Goal: Find specific page/section: Find specific page/section

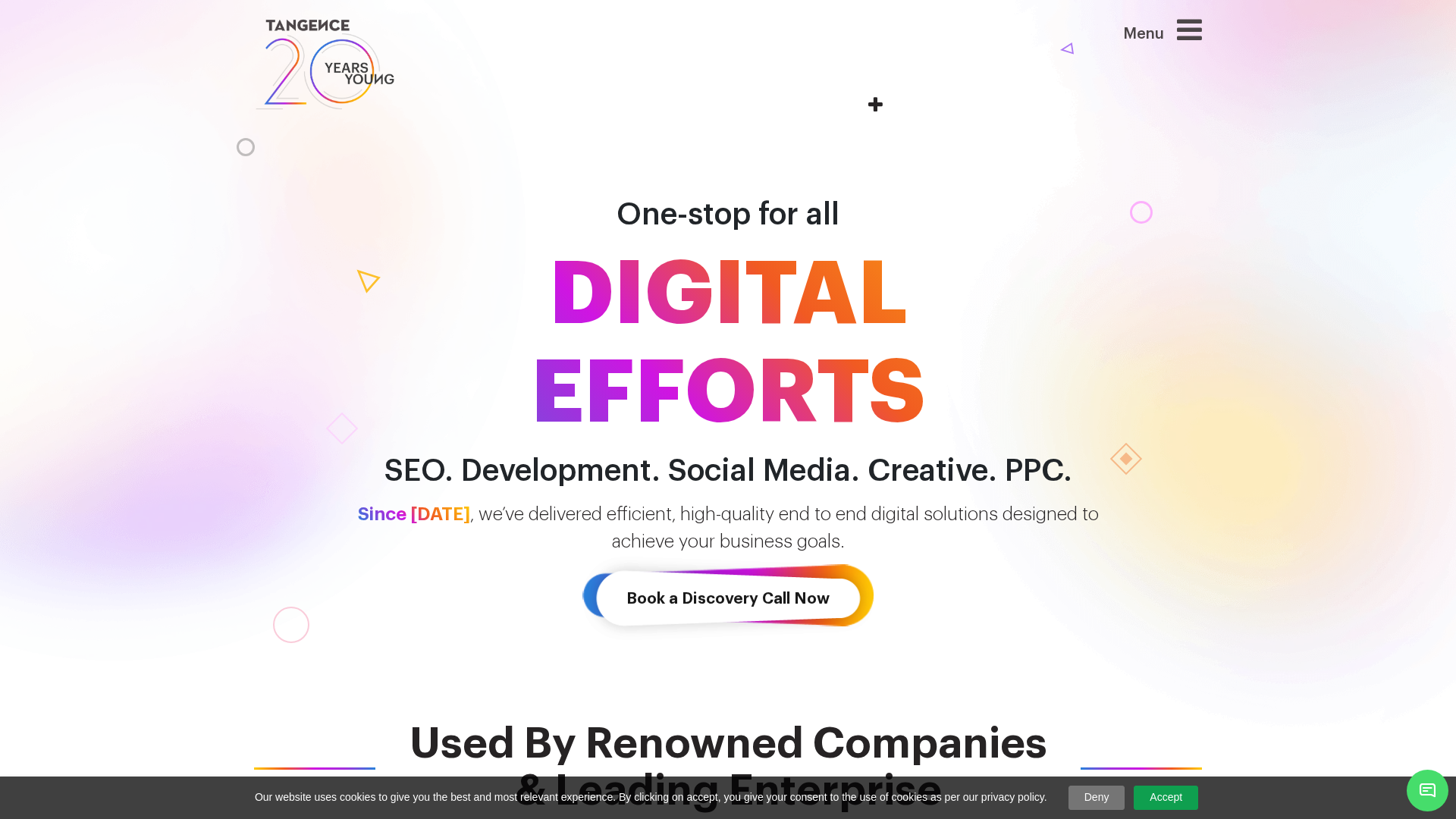
click at [728, 3] on header "Menu" at bounding box center [728, 64] width 1456 height 129
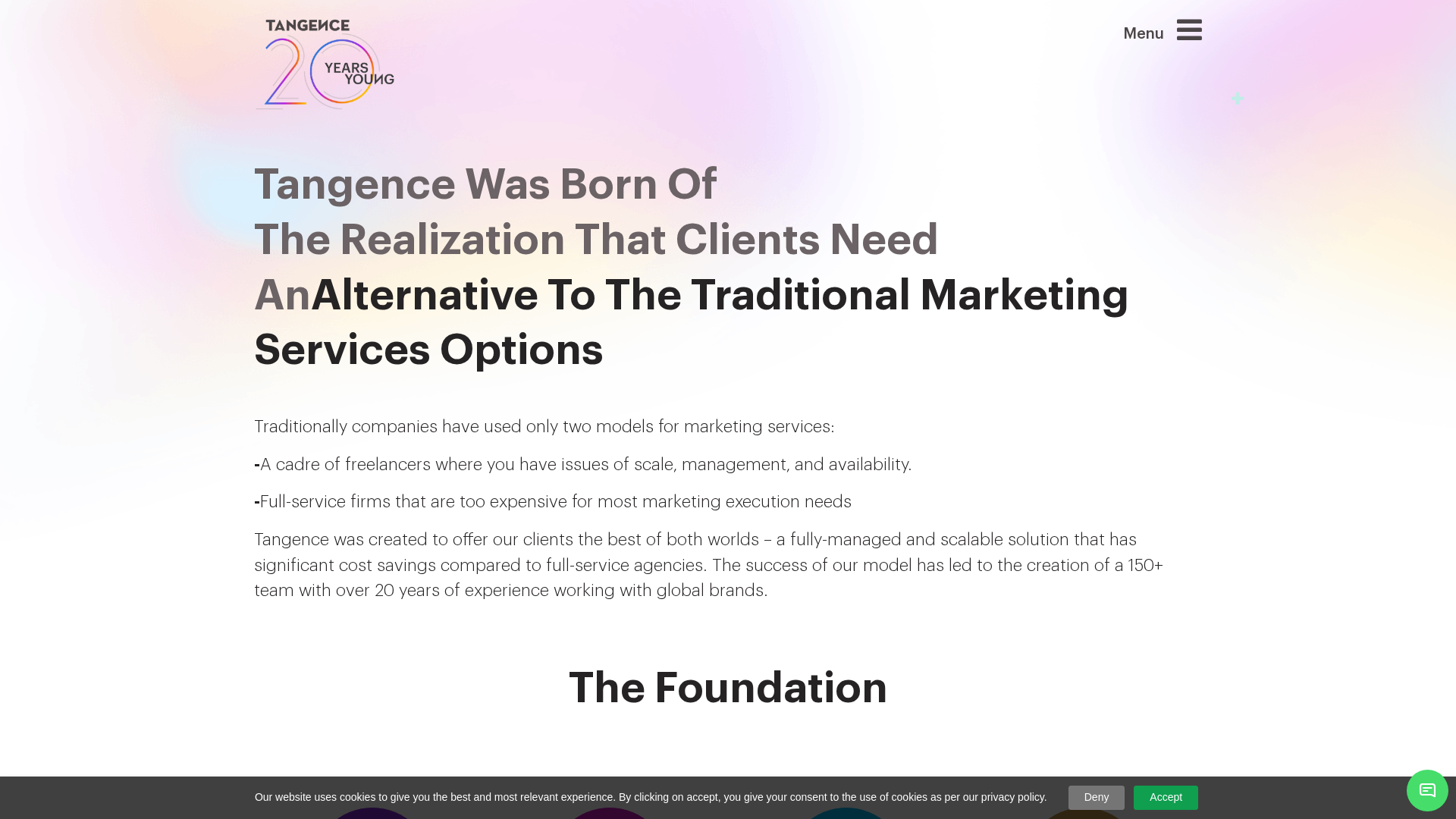
click at [728, 3] on header "Menu" at bounding box center [728, 64] width 1456 height 129
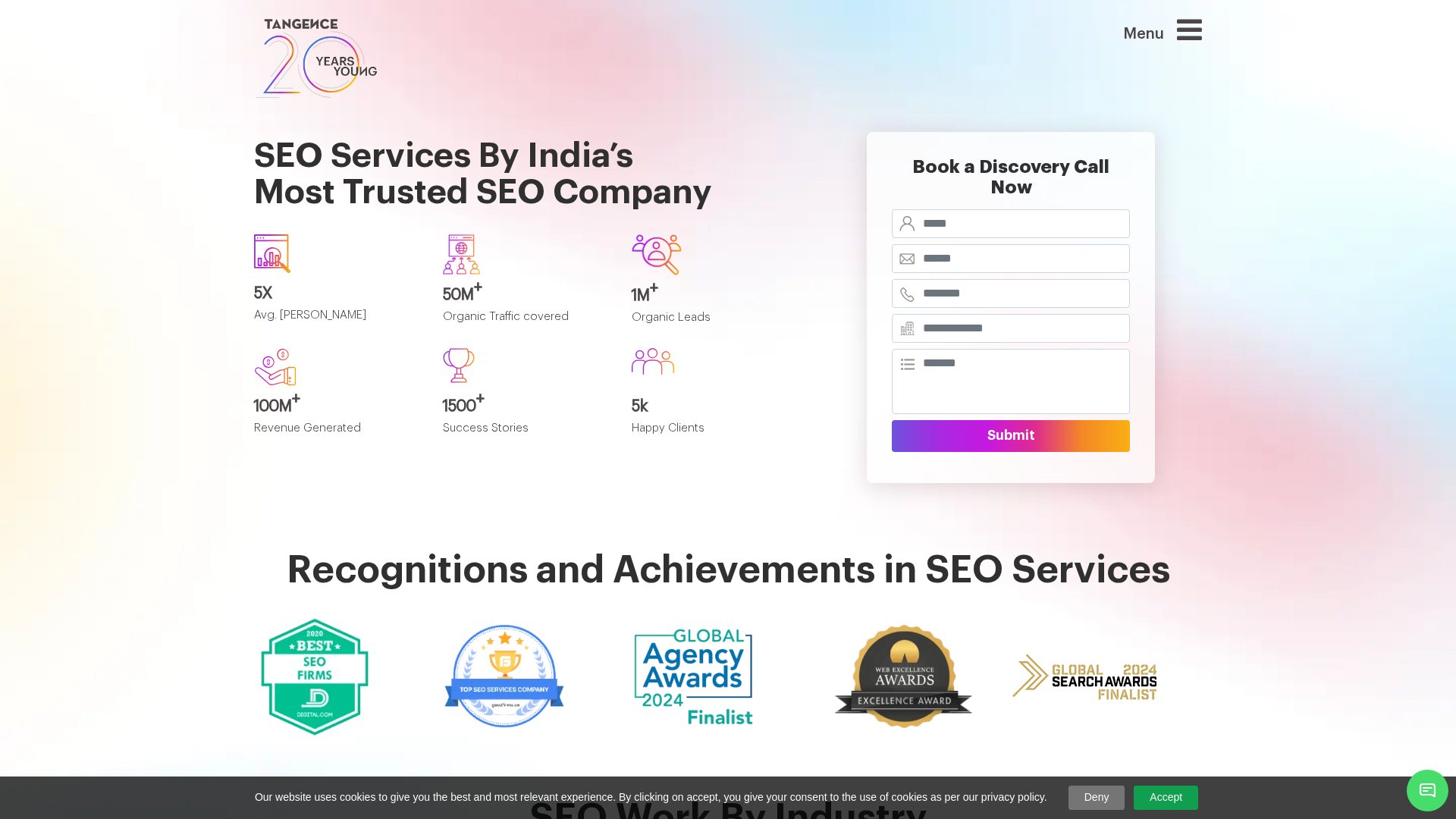
click at [728, 3] on header "Menu" at bounding box center [728, 51] width 1456 height 102
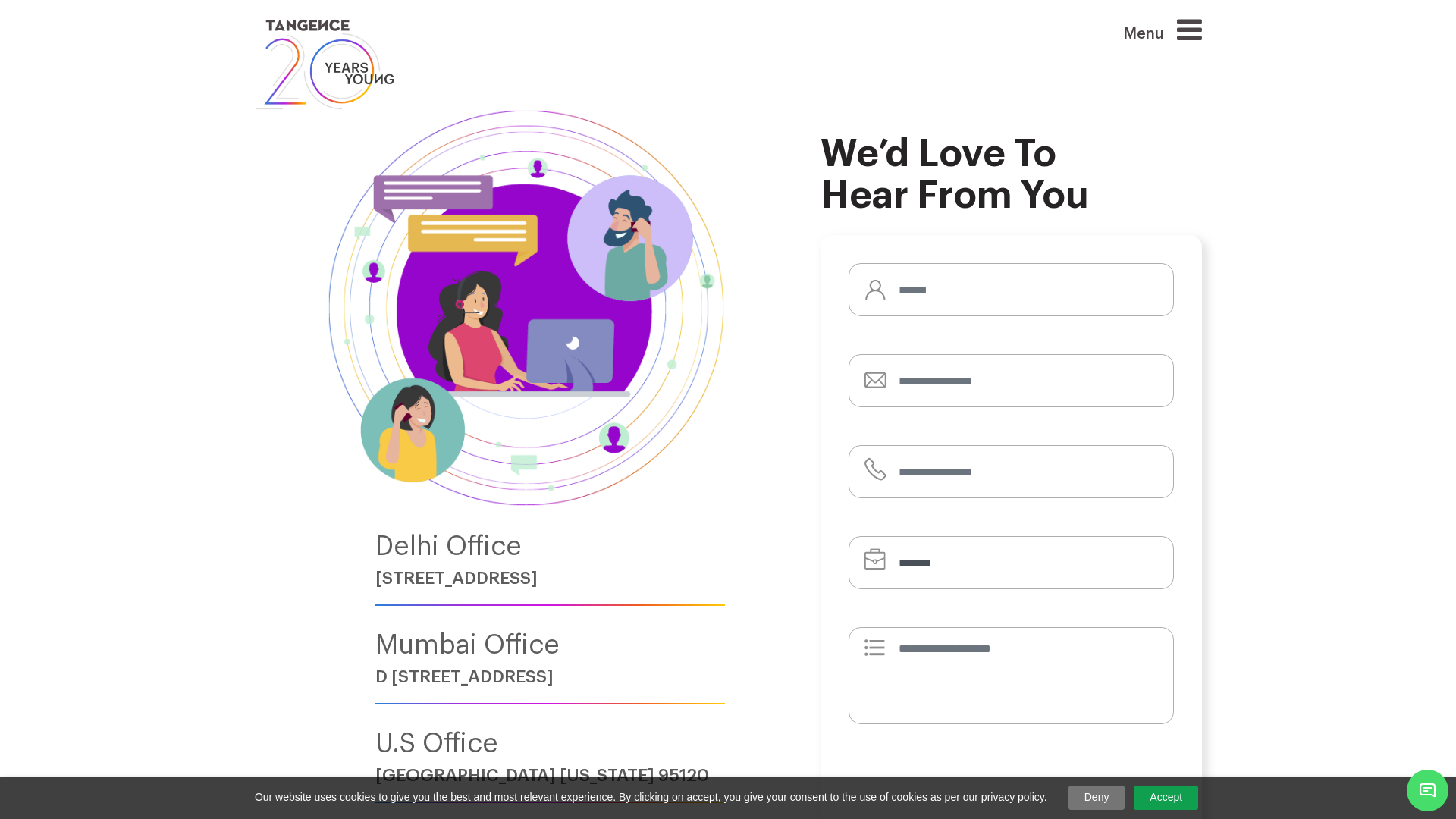
click at [728, 3] on header "Menu" at bounding box center [728, 64] width 1456 height 129
